Goal: Information Seeking & Learning: Learn about a topic

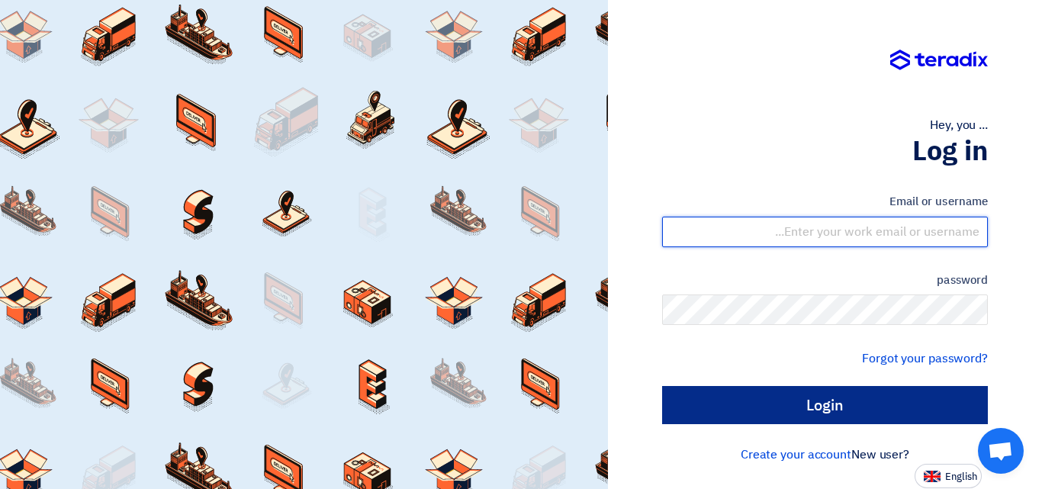
type input "[EMAIL_ADDRESS][DOMAIN_NAME]"
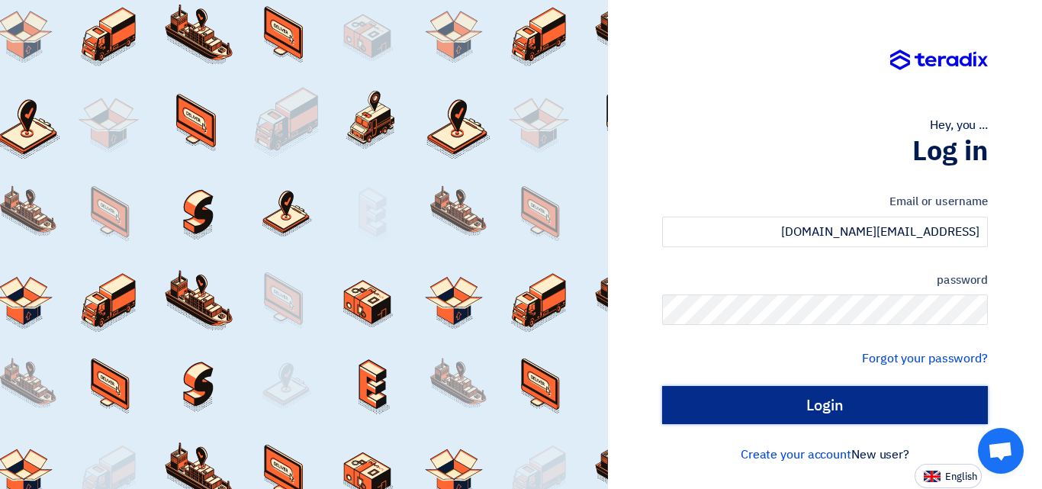
click at [811, 405] on input "Login" at bounding box center [825, 405] width 326 height 38
type input "Sign in"
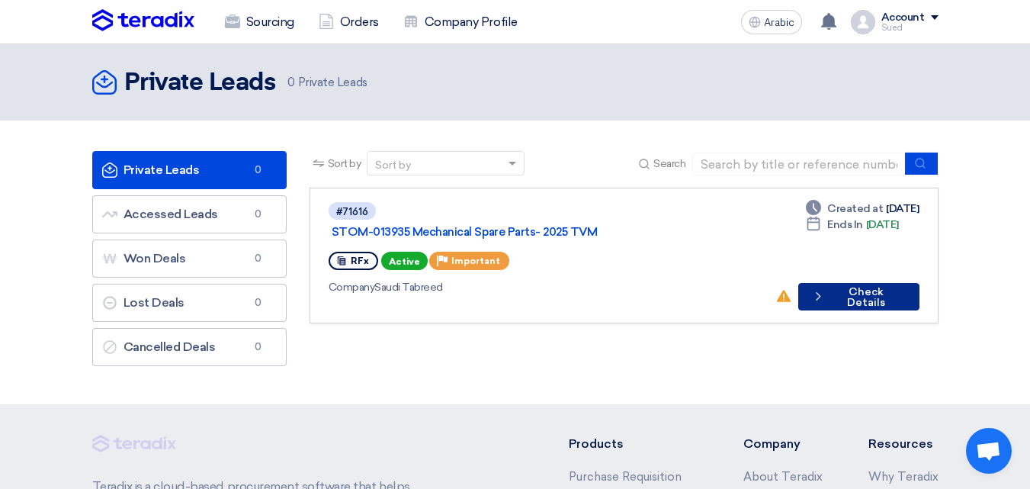
click at [878, 285] on font "Check Details" at bounding box center [866, 297] width 38 height 24
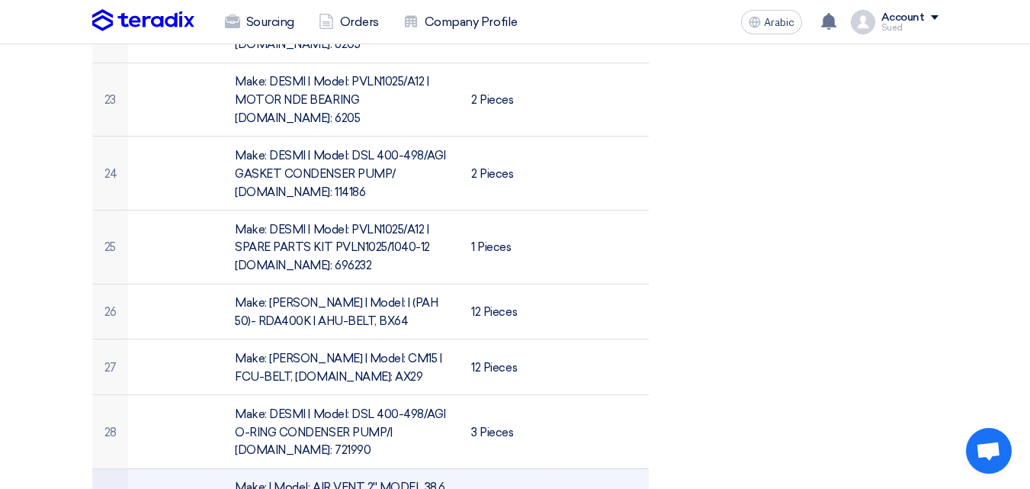
scroll to position [2364, 0]
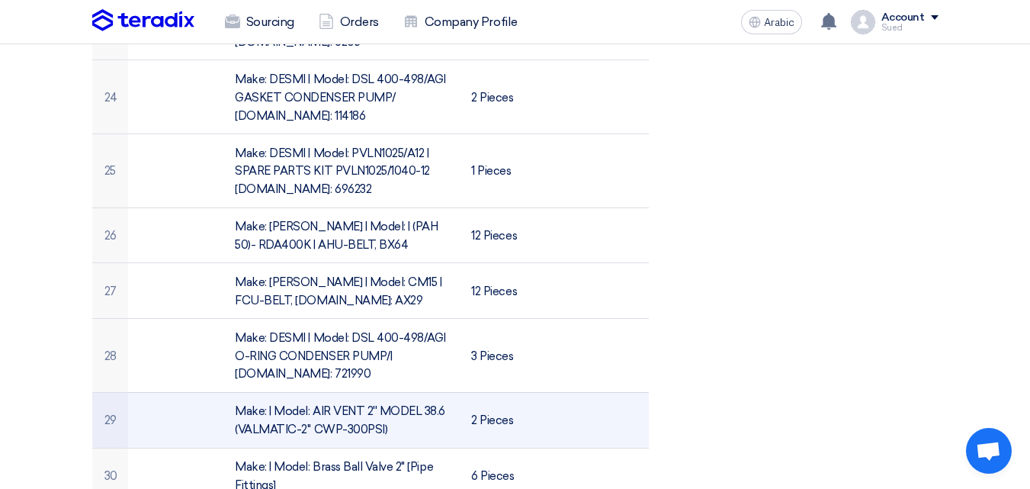
drag, startPoint x: 383, startPoint y: 282, endPoint x: 226, endPoint y: 261, distance: 158.5
click at [226, 392] on td "Make: | Model: AIR VENT 2'' MODEL 38.6 (VALMATIC-2'' CWP-300PSI)" at bounding box center [341, 420] width 236 height 56
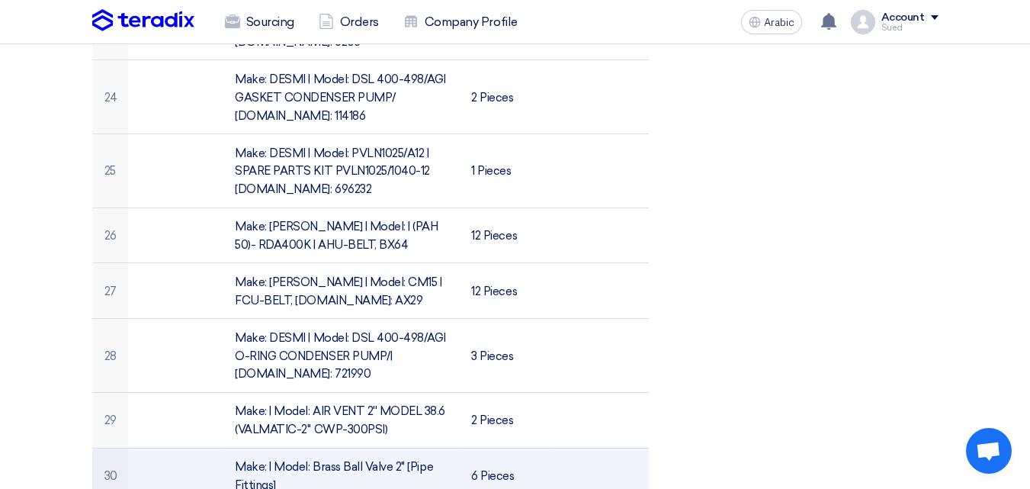
click at [346, 448] on td "Make: | Model: Brass Ball Valve 2" [Pipe Fittings]" at bounding box center [341, 476] width 236 height 56
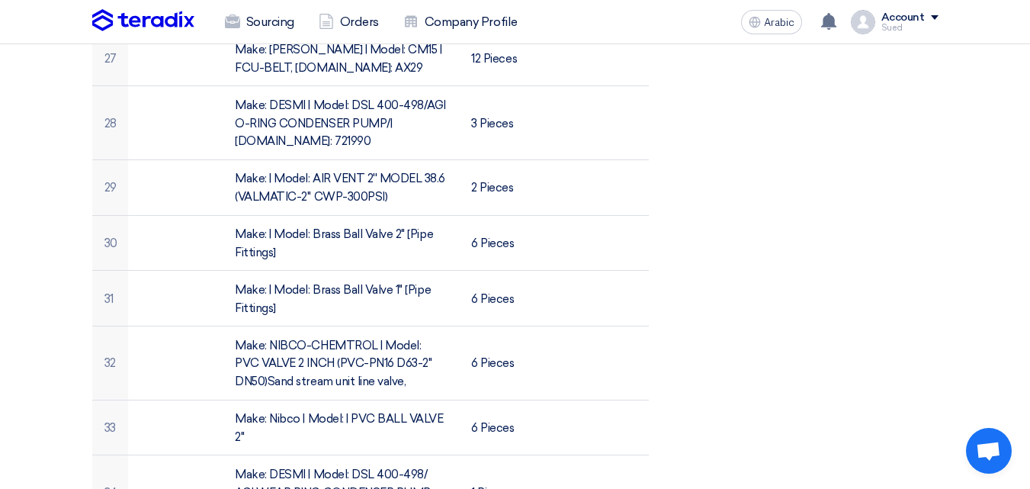
scroll to position [2593, 0]
